Goal: Download file/media

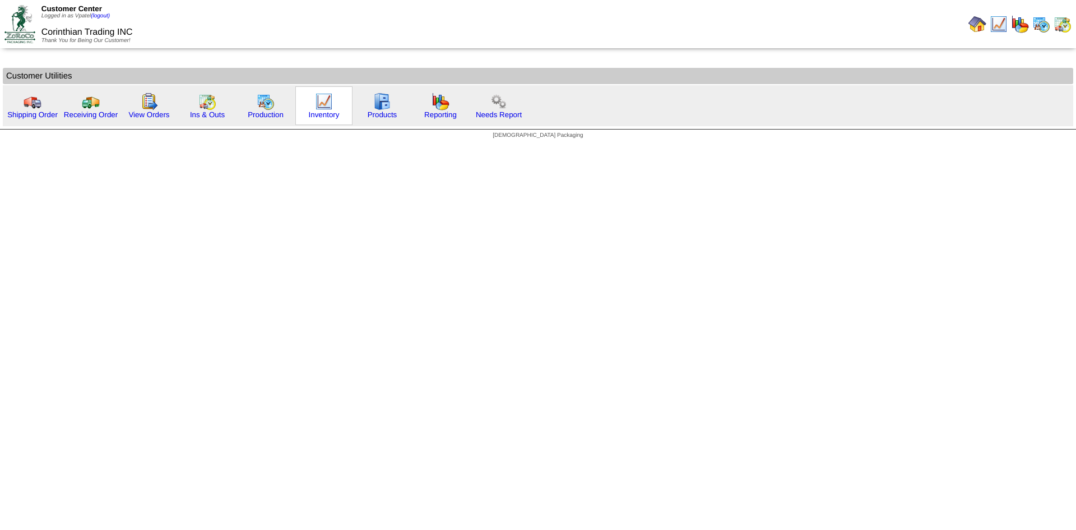
click at [325, 109] on img at bounding box center [324, 101] width 18 height 18
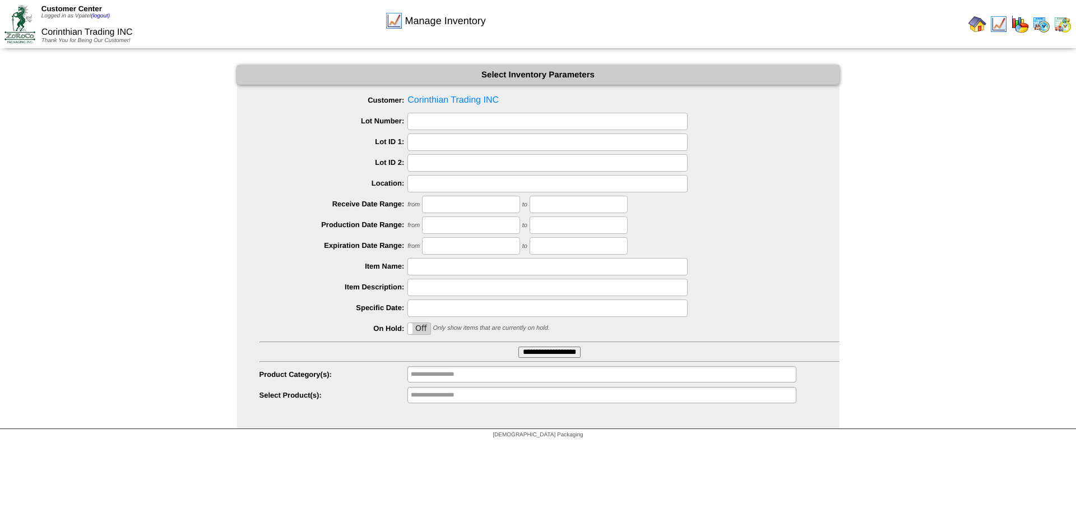
click at [553, 352] on input "**********" at bounding box center [550, 351] width 62 height 11
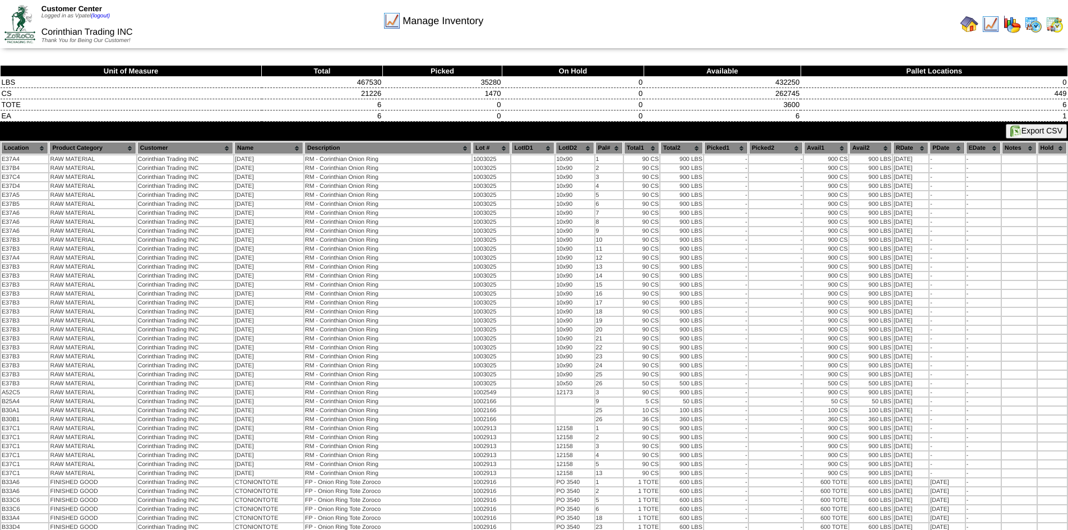
click at [1048, 128] on button "Export CSV" at bounding box center [1036, 131] width 61 height 15
